Goal: Information Seeking & Learning: Learn about a topic

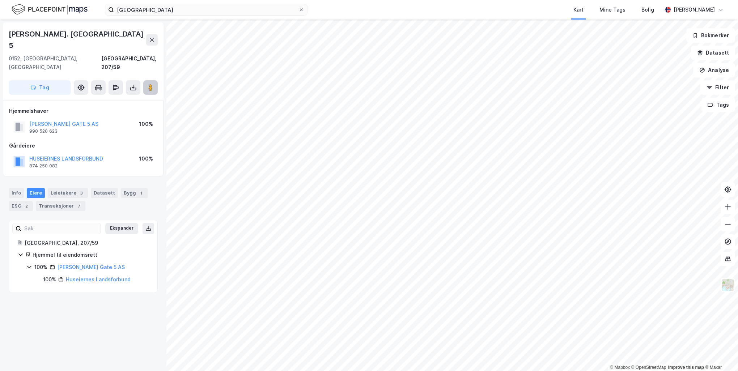
click at [148, 84] on icon at bounding box center [150, 87] width 7 height 7
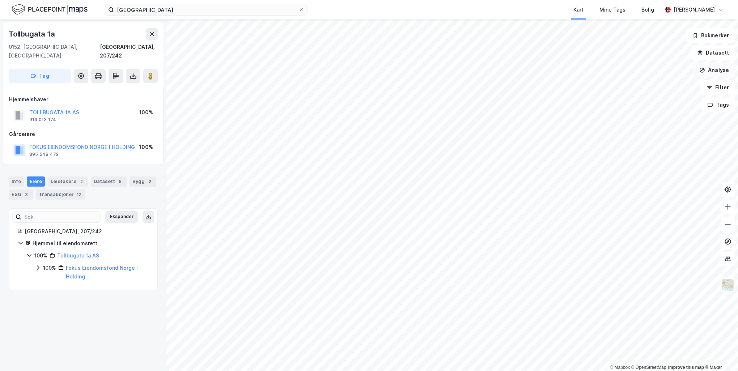
click at [711, 66] on button "Analyse" at bounding box center [714, 70] width 42 height 14
click at [637, 73] on div "Mål avstand" at bounding box center [651, 71] width 63 height 6
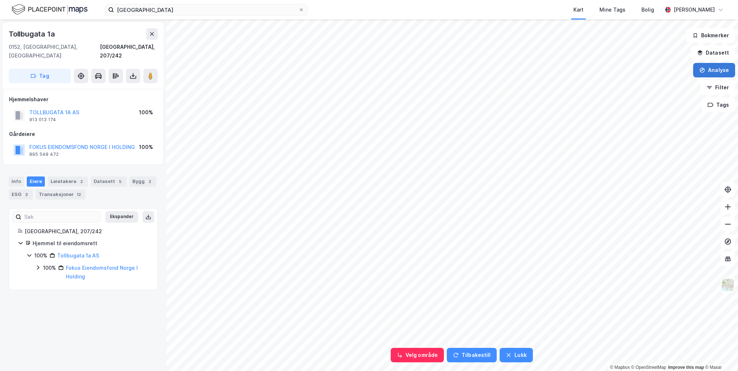
click at [705, 70] on icon "button" at bounding box center [702, 70] width 6 height 6
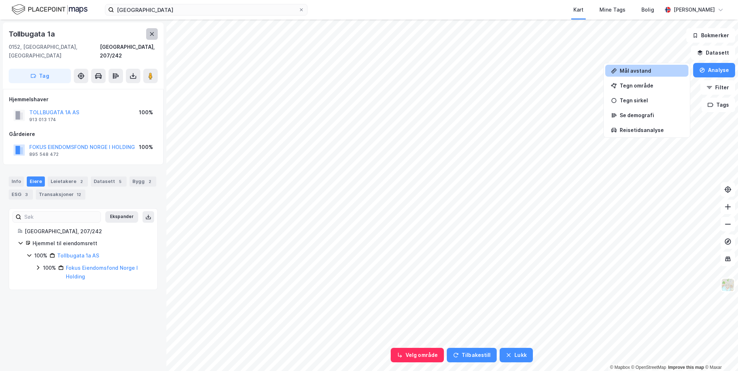
click at [151, 34] on icon at bounding box center [152, 34] width 4 height 4
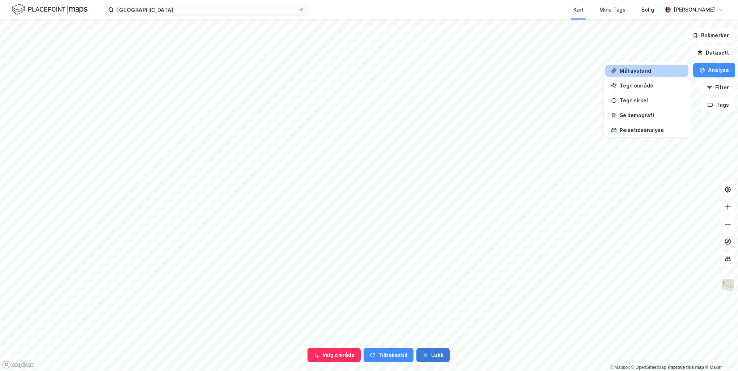
click at [424, 352] on icon "button" at bounding box center [426, 355] width 6 height 6
